Goal: Task Accomplishment & Management: Use online tool/utility

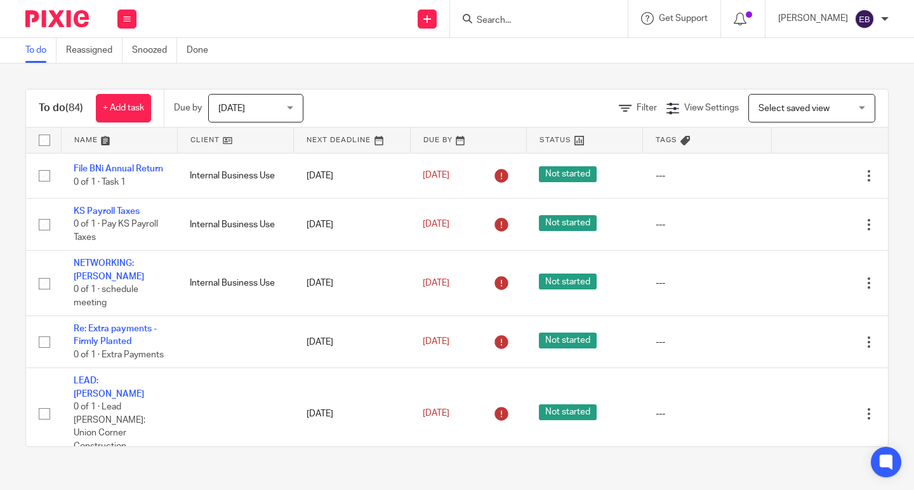
click at [520, 23] on input "Search" at bounding box center [532, 20] width 114 height 11
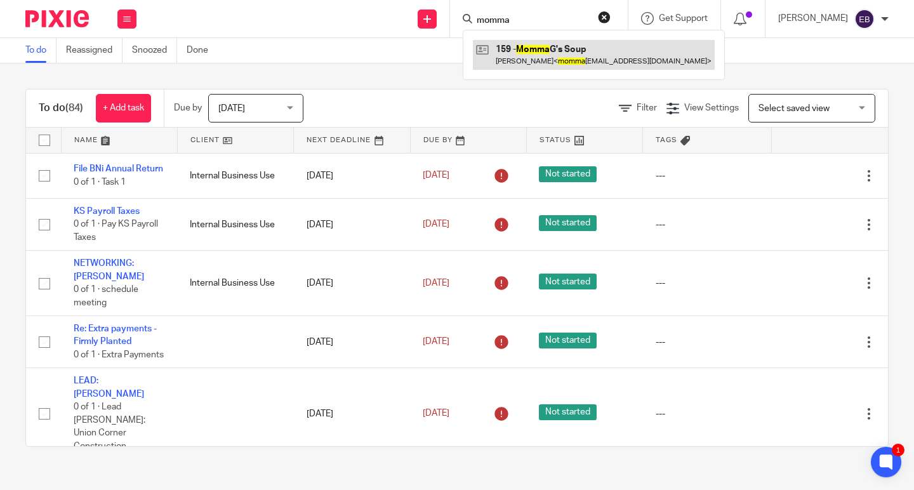
type input "momma"
click at [525, 54] on link at bounding box center [594, 54] width 242 height 29
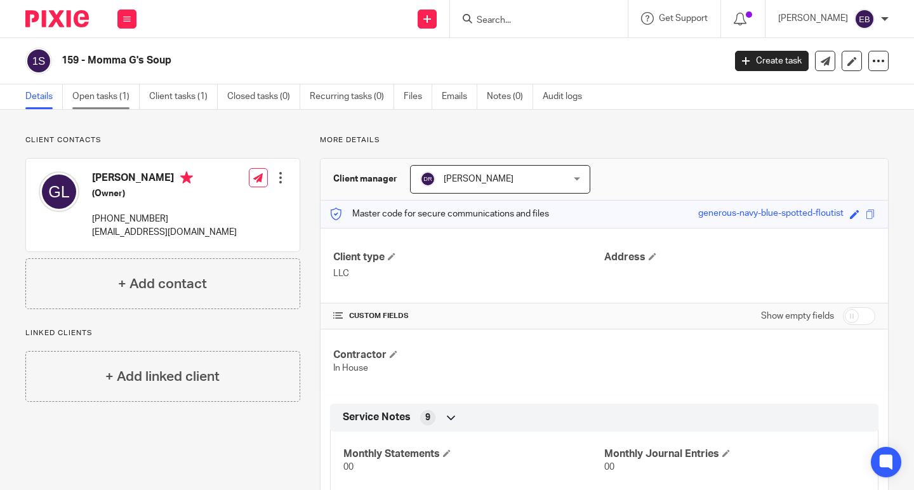
click at [99, 104] on link "Open tasks (1)" at bounding box center [105, 96] width 67 height 25
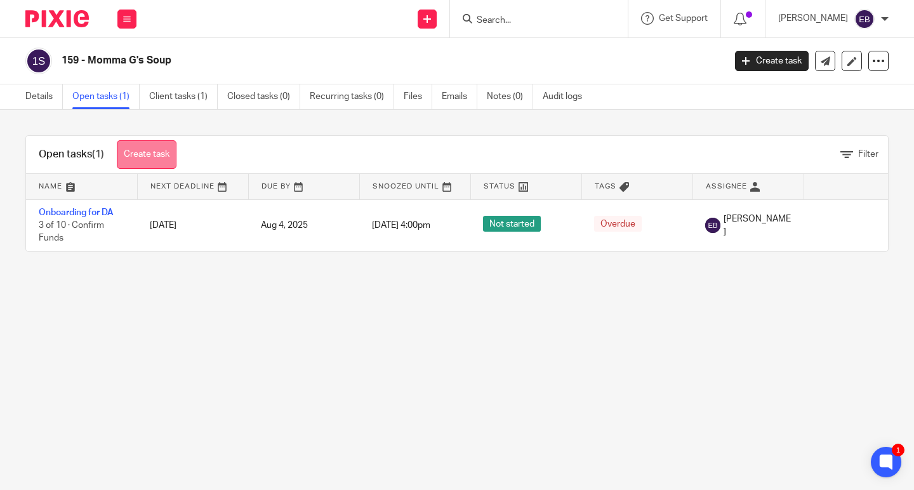
click at [156, 149] on link "Create task" at bounding box center [147, 154] width 60 height 29
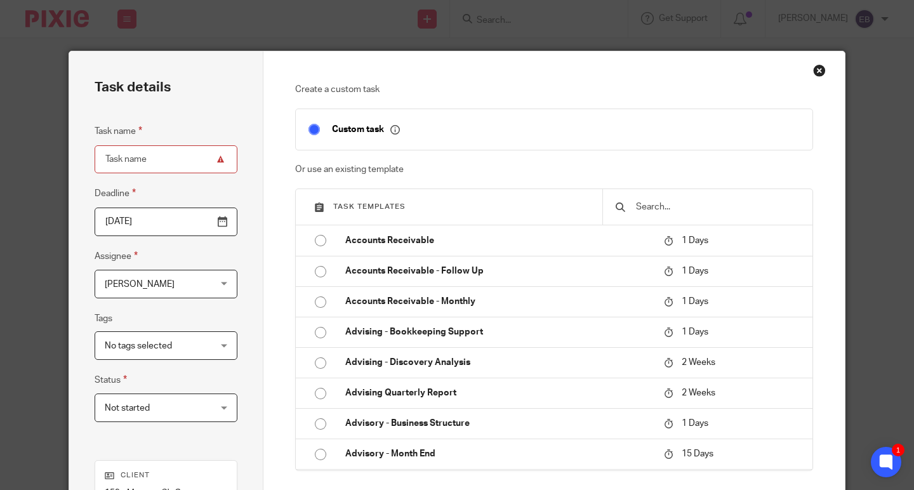
click at [813, 69] on div "Close this dialog window" at bounding box center [819, 70] width 13 height 13
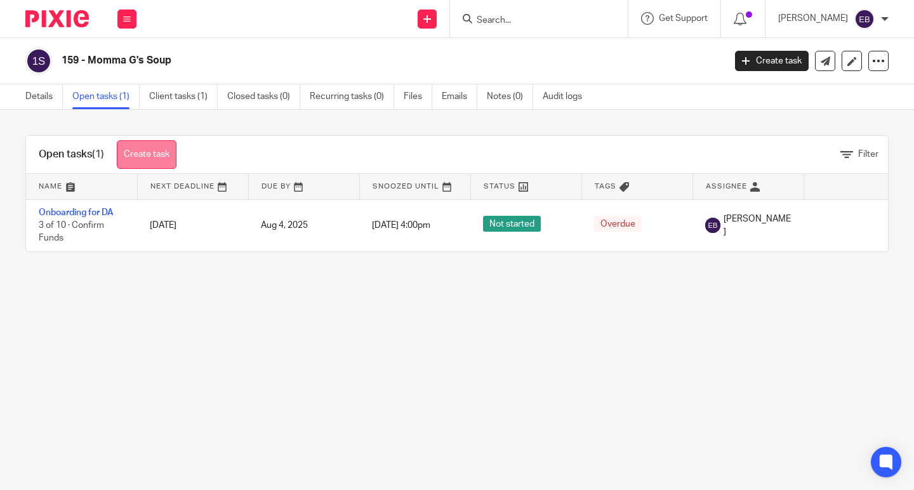
click at [164, 157] on link "Create task" at bounding box center [147, 154] width 60 height 29
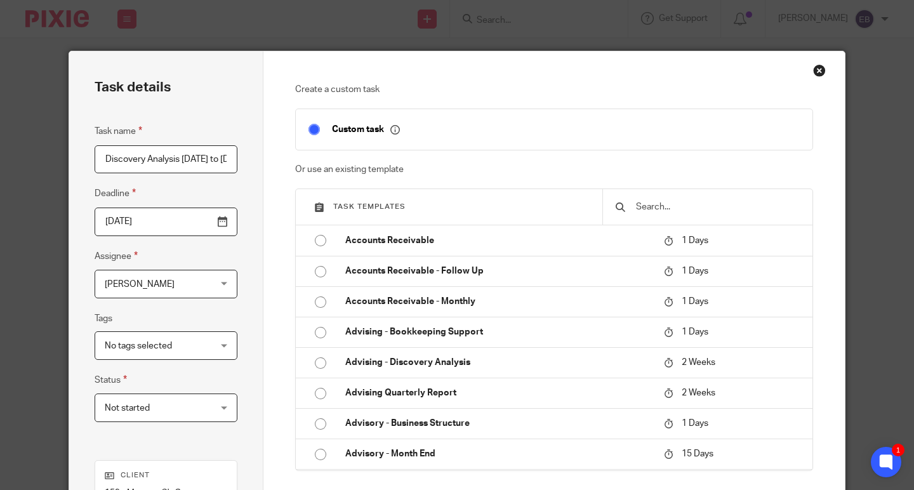
type input "Discovery Analysis [DATE] to [DATE]"
click at [674, 191] on div at bounding box center [707, 207] width 210 height 36
click at [674, 211] on input "text" at bounding box center [717, 207] width 165 height 14
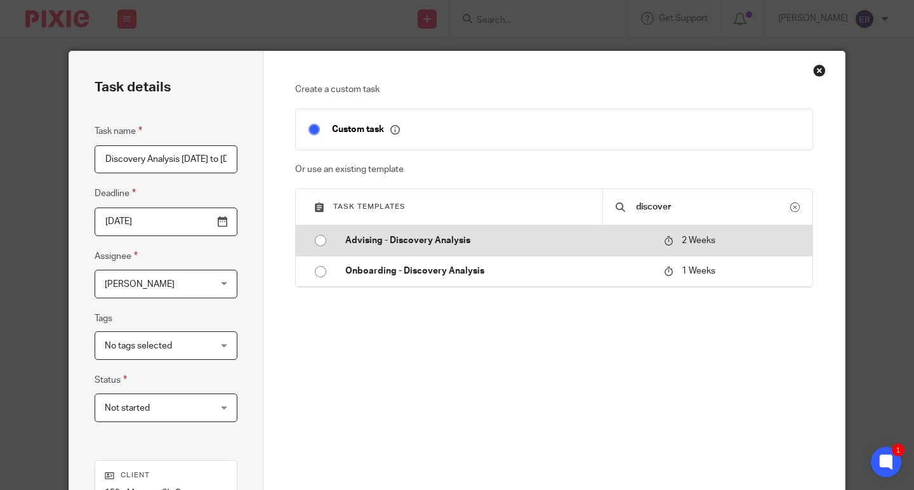
type input "discover"
click at [477, 244] on p "Advising - Discovery Analysis" at bounding box center [498, 240] width 306 height 13
type input "2025-08-26"
checkbox input "false"
radio input "true"
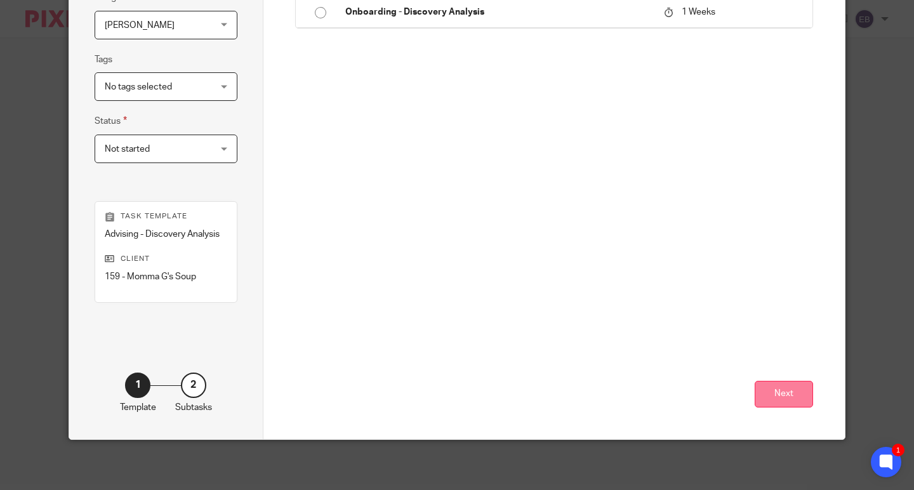
scroll to position [258, 0]
click at [764, 385] on button "Next" at bounding box center [784, 395] width 58 height 27
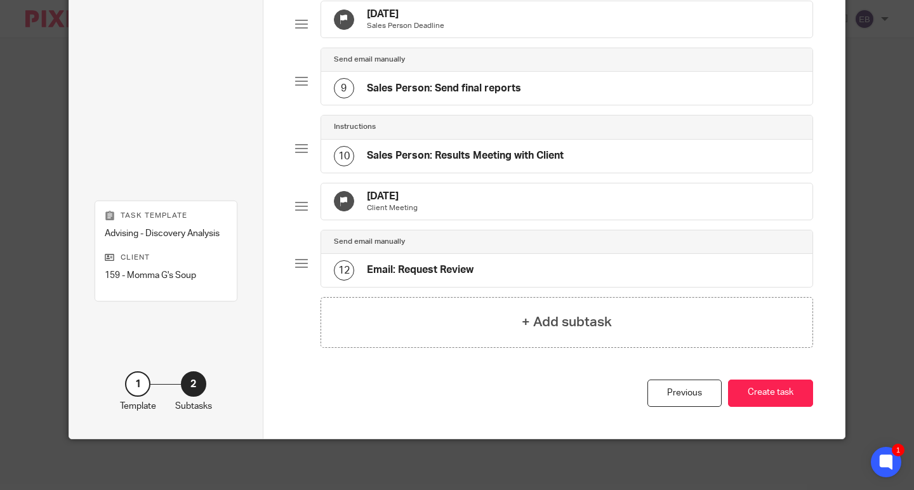
click at [767, 390] on button "Create task" at bounding box center [770, 393] width 85 height 27
